Goal: Download file/media

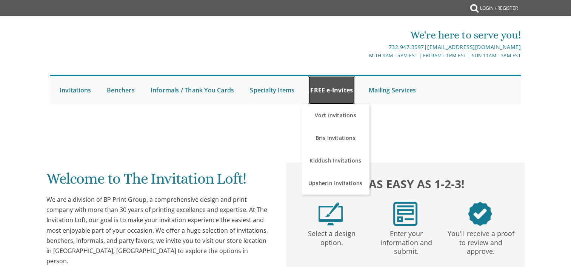
click at [327, 94] on link "FREE e-Invites" at bounding box center [331, 90] width 46 height 28
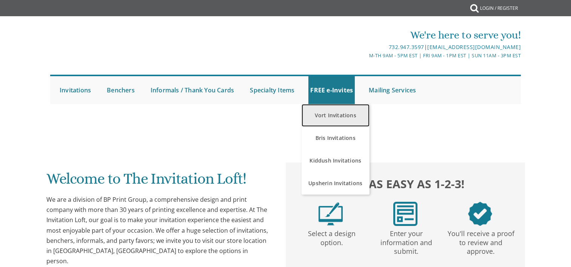
click at [326, 116] on link "Vort Invitations" at bounding box center [335, 115] width 68 height 23
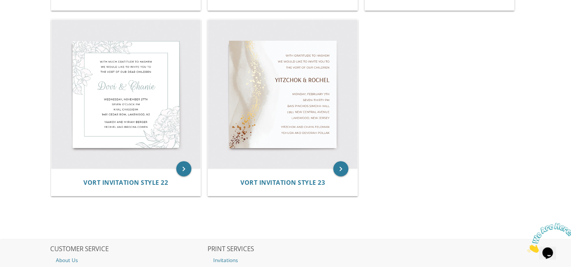
scroll to position [1452, 0]
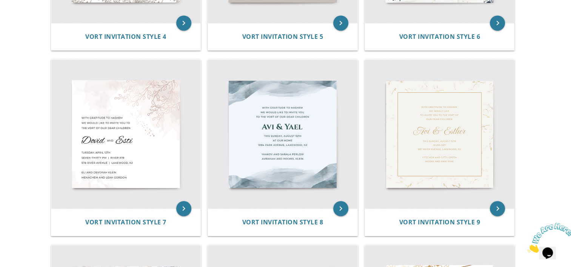
scroll to position [483, 0]
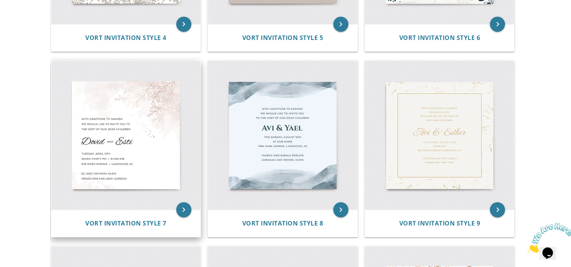
click at [130, 127] on img at bounding box center [125, 135] width 149 height 149
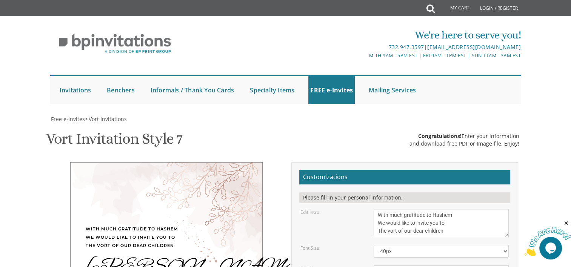
scroll to position [153, 0]
click at [416, 265] on textarea "Dovid & Esti" at bounding box center [440, 271] width 135 height 12
type textarea "Pinchas Tzvi & Malky"
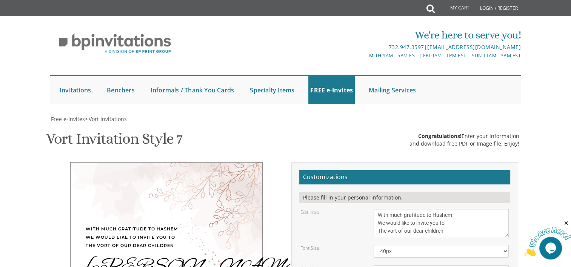
drag, startPoint x: 379, startPoint y: 137, endPoint x: 428, endPoint y: 136, distance: 49.8
drag, startPoint x: 378, startPoint y: 146, endPoint x: 464, endPoint y: 152, distance: 86.6
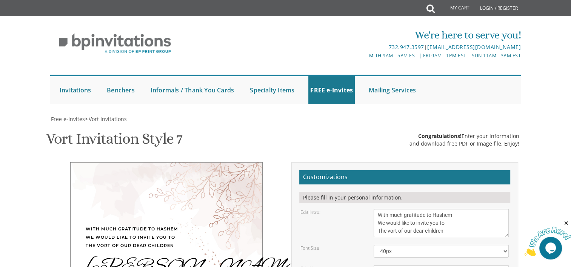
type textarea "Sunday, August 31, 2025 Pardes Leah Hall 4512- 14th Ave Brooklyn, NY 11219 From…"
drag, startPoint x: 377, startPoint y: 172, endPoint x: 453, endPoint y: 187, distance: 77.7
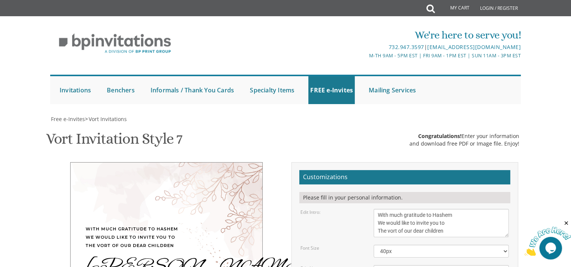
type textarea "[PERSON_NAME] & [PERSON_NAME] [PERSON_NAME] & [PERSON_NAME]"
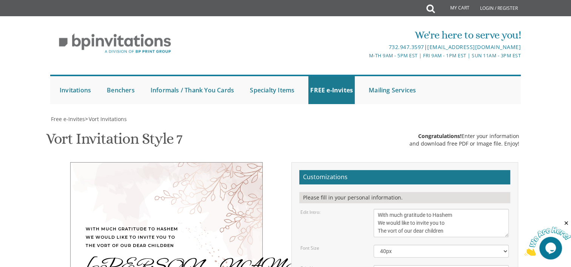
type input "aschoenblum@gmail.com"
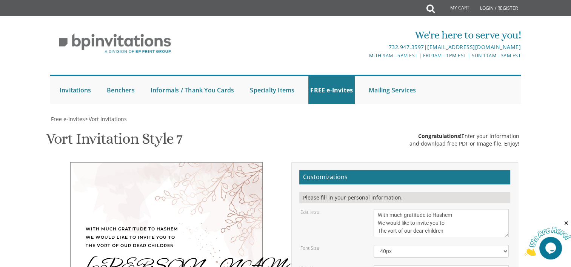
type textarea "[DATE] [GEOGRAPHIC_DATA][PERSON_NAME] [STREET_ADDRESS] From 5 PM until 9 PM"
click at [407, 265] on textarea "Dovid & Esti" at bounding box center [440, 271] width 135 height 12
click at [428, 265] on textarea "Dovid & Esti" at bounding box center [440, 271] width 135 height 12
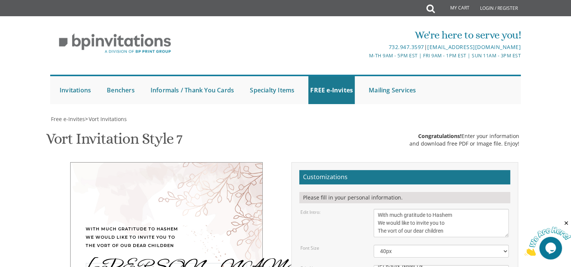
click at [427, 265] on textarea "Dovid & Esti" at bounding box center [440, 271] width 135 height 12
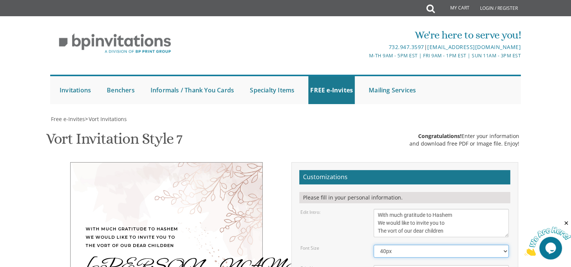
click at [420, 245] on select "40px 50px 60px" at bounding box center [440, 251] width 135 height 13
click at [405, 265] on textarea "Dovid & Esti" at bounding box center [440, 271] width 135 height 12
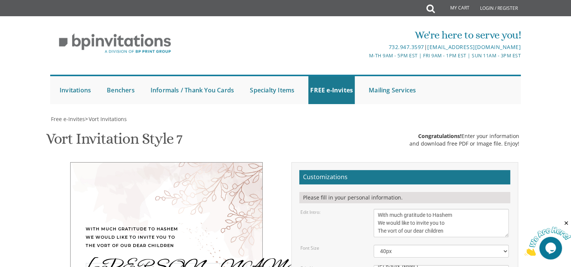
click at [385, 265] on textarea "Dovid & Esti" at bounding box center [440, 271] width 135 height 12
click at [412, 265] on textarea "Dovid & Esti" at bounding box center [440, 271] width 135 height 12
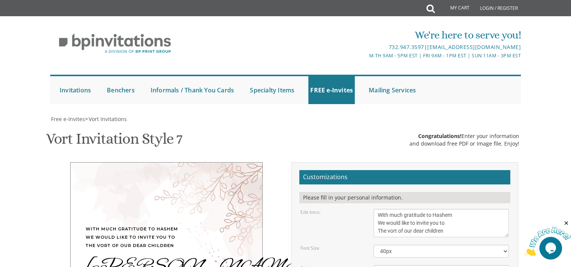
click at [155, 176] on div "With much gratitude to Hashem We would like to invite you to The vort of our de…" at bounding box center [166, 268] width 192 height 213
click at [416, 265] on textarea "Dovid & Esti" at bounding box center [440, 271] width 135 height 12
type textarea "[PERSON_NAME] & [PERSON_NAME]"
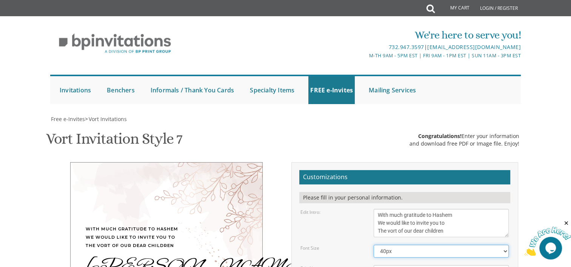
click at [380, 245] on select "40px 50px 60px" at bounding box center [440, 251] width 135 height 13
click at [373, 245] on select "40px 50px 60px" at bounding box center [440, 251] width 135 height 13
click at [387, 245] on select "40px 50px 60px" at bounding box center [440, 251] width 135 height 13
click at [373, 245] on select "40px 50px 60px" at bounding box center [440, 251] width 135 height 13
click at [391, 245] on select "40px 50px 60px" at bounding box center [440, 251] width 135 height 13
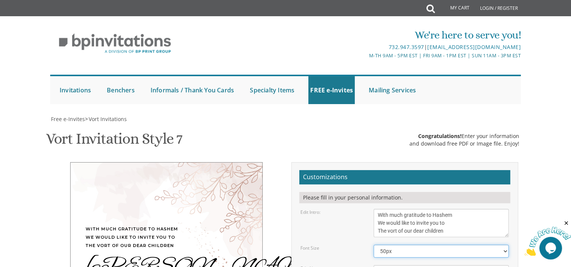
click at [373, 245] on select "40px 50px 60px" at bounding box center [440, 251] width 135 height 13
click at [388, 245] on select "40px 50px 60px" at bounding box center [440, 251] width 135 height 13
select select "40px"
click at [373, 245] on select "40px 50px 60px" at bounding box center [440, 251] width 135 height 13
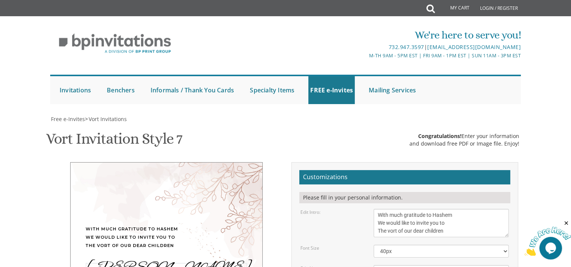
click at [406, 265] on textarea "Dovid & Esti" at bounding box center [440, 271] width 135 height 12
type textarea "Pinchas Tzvi & Malky"
click at [399, 245] on select "40px 50px 60px" at bounding box center [440, 251] width 135 height 13
click at [373, 245] on select "40px 50px 60px" at bounding box center [440, 251] width 135 height 13
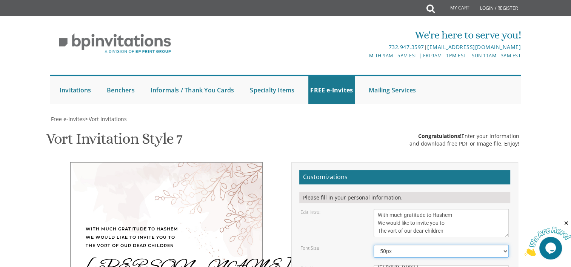
click at [395, 245] on select "40px 50px 60px" at bounding box center [440, 251] width 135 height 13
click at [373, 245] on select "40px 50px 60px" at bounding box center [440, 251] width 135 height 13
click at [395, 245] on select "40px 50px 60px" at bounding box center [440, 251] width 135 height 13
select select "40px"
click at [373, 245] on select "40px 50px 60px" at bounding box center [440, 251] width 135 height 13
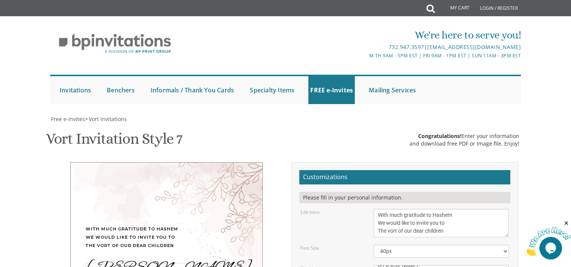
click at [411, 265] on textarea "Dovid & Esti" at bounding box center [440, 271] width 135 height 12
type textarea "[PERSON_NAME] & [PERSON_NAME]"
click at [413, 245] on select "40px 50px 60px" at bounding box center [440, 251] width 135 height 13
click at [373, 245] on select "40px 50px 60px" at bounding box center [440, 251] width 135 height 13
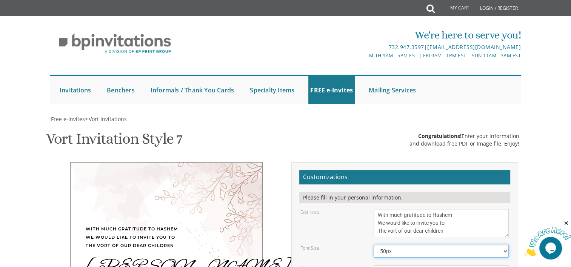
click at [397, 245] on select "40px 50px 60px" at bounding box center [440, 251] width 135 height 13
click at [373, 245] on select "40px 50px 60px" at bounding box center [440, 251] width 135 height 13
click at [386, 245] on select "40px 50px 60px" at bounding box center [440, 251] width 135 height 13
select select "40px"
click at [373, 245] on select "40px 50px 60px" at bounding box center [440, 251] width 135 height 13
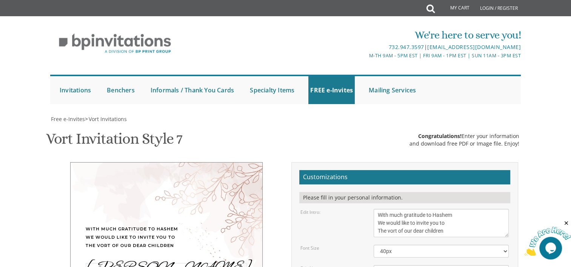
click at [407, 265] on textarea "Dovid & Esti" at bounding box center [440, 271] width 135 height 12
type textarea "Pinchas Tzvi & Malky"
click at [404, 245] on select "40px 50px 60px" at bounding box center [440, 251] width 135 height 13
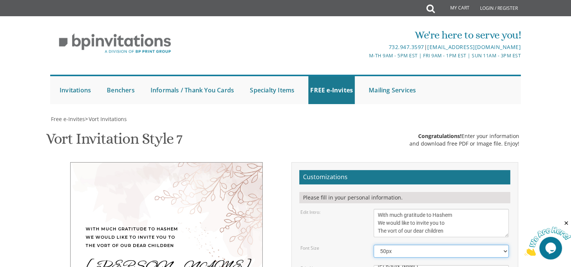
click at [373, 245] on select "40px 50px 60px" at bounding box center [440, 251] width 135 height 13
click at [398, 245] on select "40px 50px 60px" at bounding box center [440, 251] width 135 height 13
click at [373, 245] on select "40px 50px 60px" at bounding box center [440, 251] width 135 height 13
click at [392, 245] on select "40px 50px 60px" at bounding box center [440, 251] width 135 height 13
select select "40px"
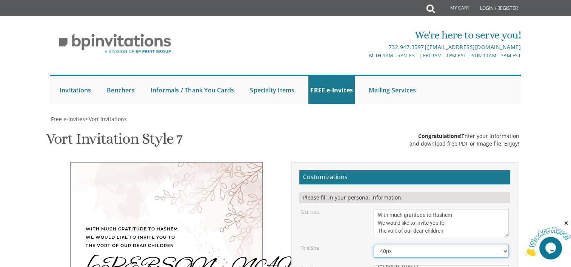
click at [373, 245] on select "40px 50px 60px" at bounding box center [440, 251] width 135 height 13
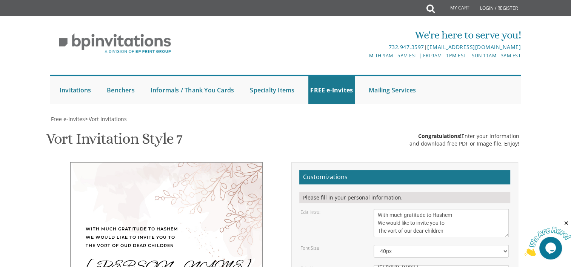
click at [408, 265] on textarea "Dovid & Esti" at bounding box center [440, 271] width 135 height 12
type textarea "[PERSON_NAME] & [PERSON_NAME]"
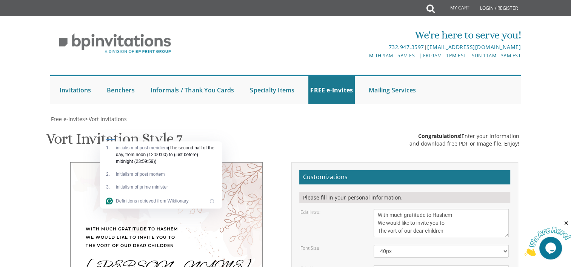
drag, startPoint x: 111, startPoint y: 138, endPoint x: 344, endPoint y: 117, distance: 234.0
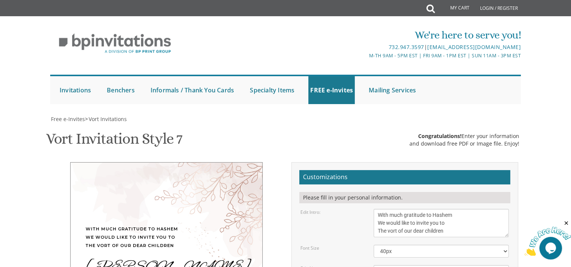
click at [396, 209] on textarea "With much gratitude to Hashem We would like to invite you to The vort of our de…" at bounding box center [440, 223] width 135 height 28
type textarea "With much gratitude to Hashem We would like to invite you to The Tenoim of our …"
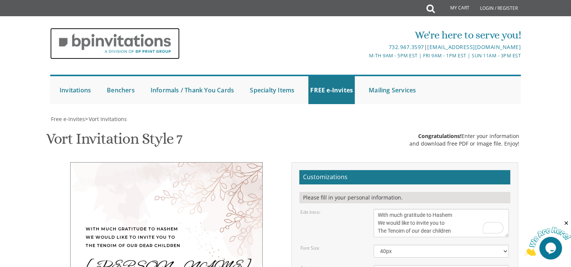
scroll to position [112, 0]
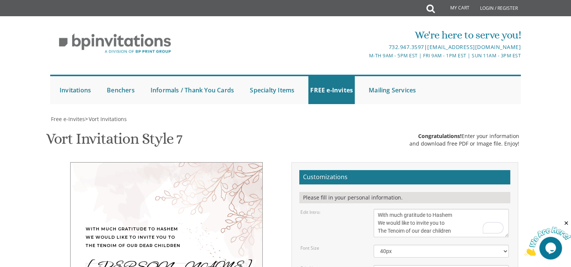
drag, startPoint x: 429, startPoint y: 158, endPoint x: 333, endPoint y: 155, distance: 96.2
click at [333, 265] on div "Edit Names: Dovid & Esti" at bounding box center [404, 271] width 219 height 12
drag, startPoint x: 430, startPoint y: 190, endPoint x: 365, endPoint y: 165, distance: 69.8
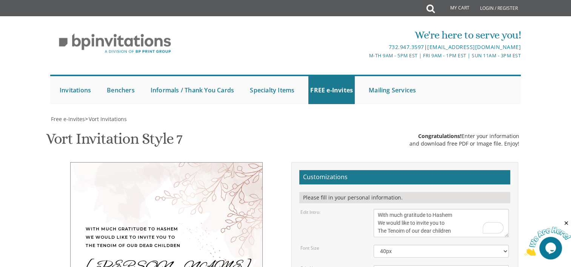
drag, startPoint x: 377, startPoint y: 214, endPoint x: 448, endPoint y: 231, distance: 72.8
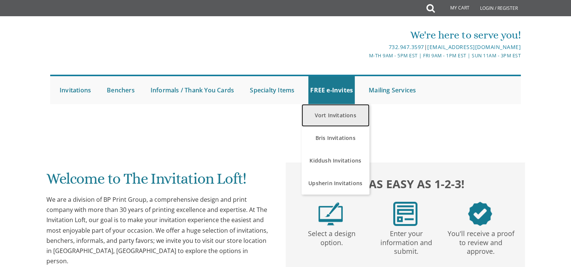
click at [332, 114] on link "Vort Invitations" at bounding box center [335, 115] width 68 height 23
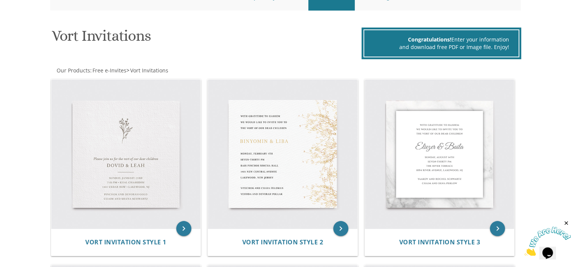
scroll to position [28, 0]
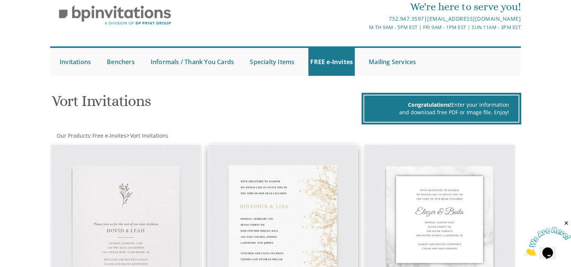
click at [267, 222] on img at bounding box center [282, 219] width 149 height 149
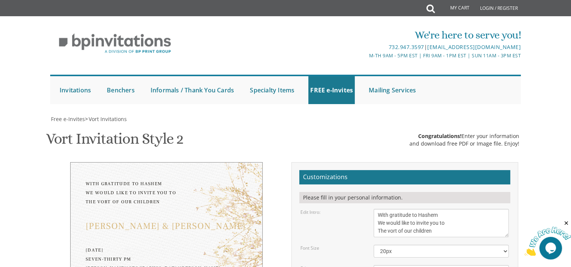
scroll to position [87, 0]
drag, startPoint x: 419, startPoint y: 184, endPoint x: 322, endPoint y: 175, distance: 96.9
paste textarea "[PERSON_NAME] & [PERSON_NAME]"
type textarea "[PERSON_NAME] & [PERSON_NAME]"
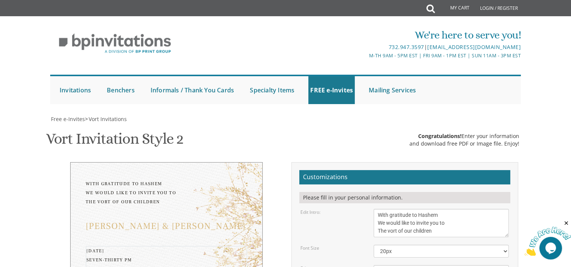
drag, startPoint x: 377, startPoint y: 204, endPoint x: 437, endPoint y: 247, distance: 74.3
paste textarea "[DATE] [GEOGRAPHIC_DATA][PERSON_NAME] [STREET_ADDRESS] From 5 PM until 9 PM"
type textarea "[DATE] [GEOGRAPHIC_DATA][PERSON_NAME] [STREET_ADDRESS] From 5 PM until 9 PM"
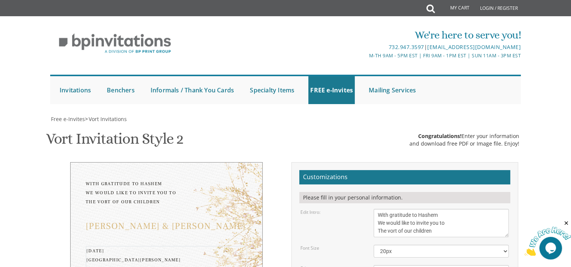
scroll to position [166, 0]
drag, startPoint x: 378, startPoint y: 174, endPoint x: 475, endPoint y: 206, distance: 102.4
paste textarea "[PERSON_NAME] & [PERSON_NAME] [PERSON_NAME] & [PERSON_NAME]"
type textarea "[PERSON_NAME] & [PERSON_NAME] [PERSON_NAME] & [PERSON_NAME]"
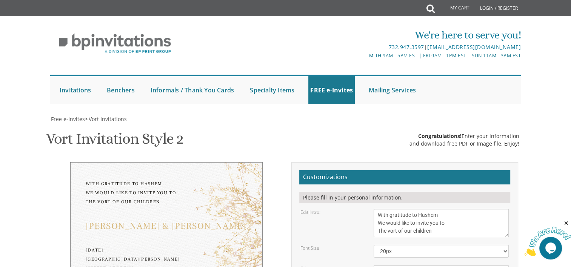
type input "[EMAIL_ADDRESS][DOMAIN_NAME]"
